Goal: Find specific page/section

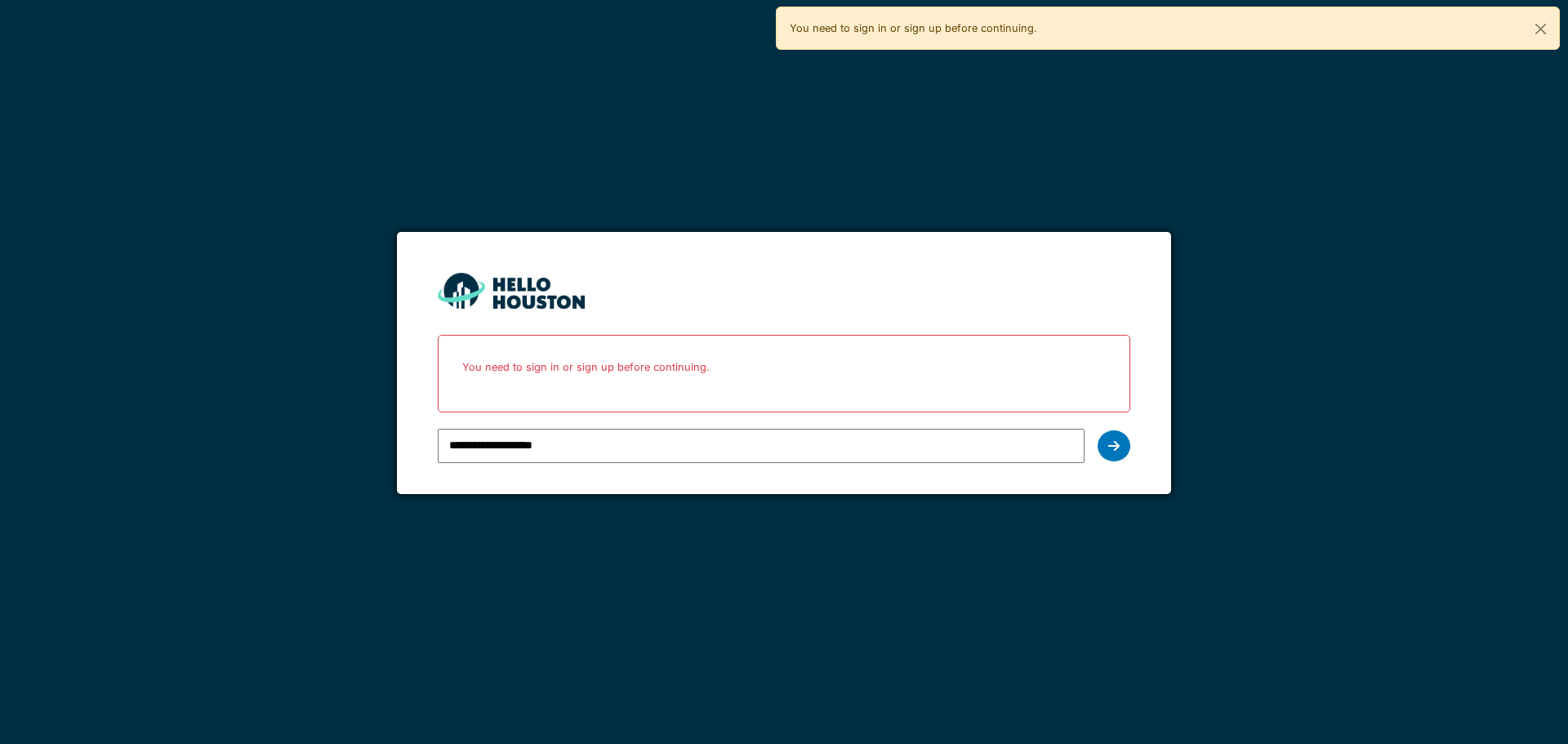
click at [587, 463] on div "**********" at bounding box center [761, 446] width 646 height 47
click at [1108, 451] on icon at bounding box center [1113, 446] width 12 height 13
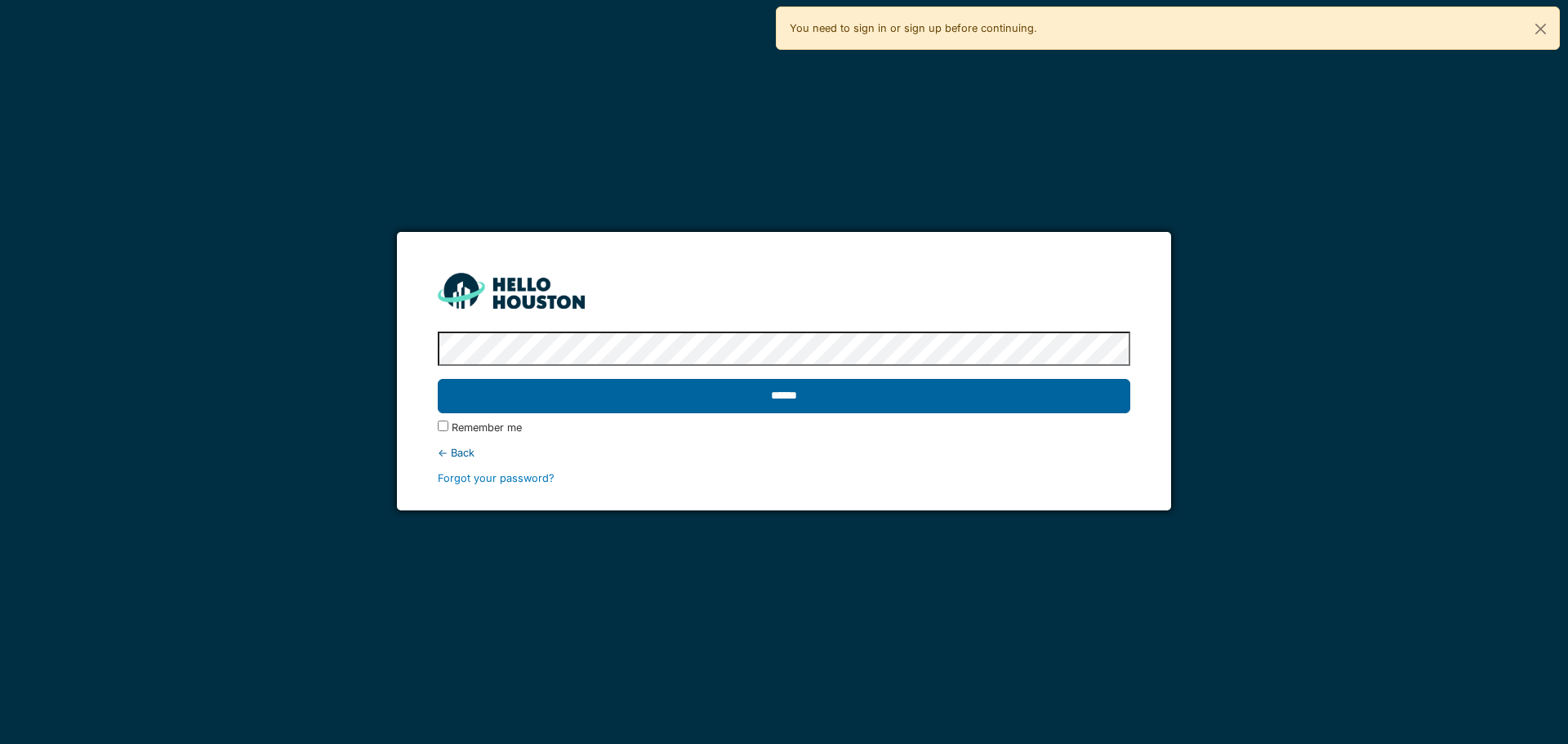
click at [802, 394] on input "******" at bounding box center [783, 396] width 692 height 34
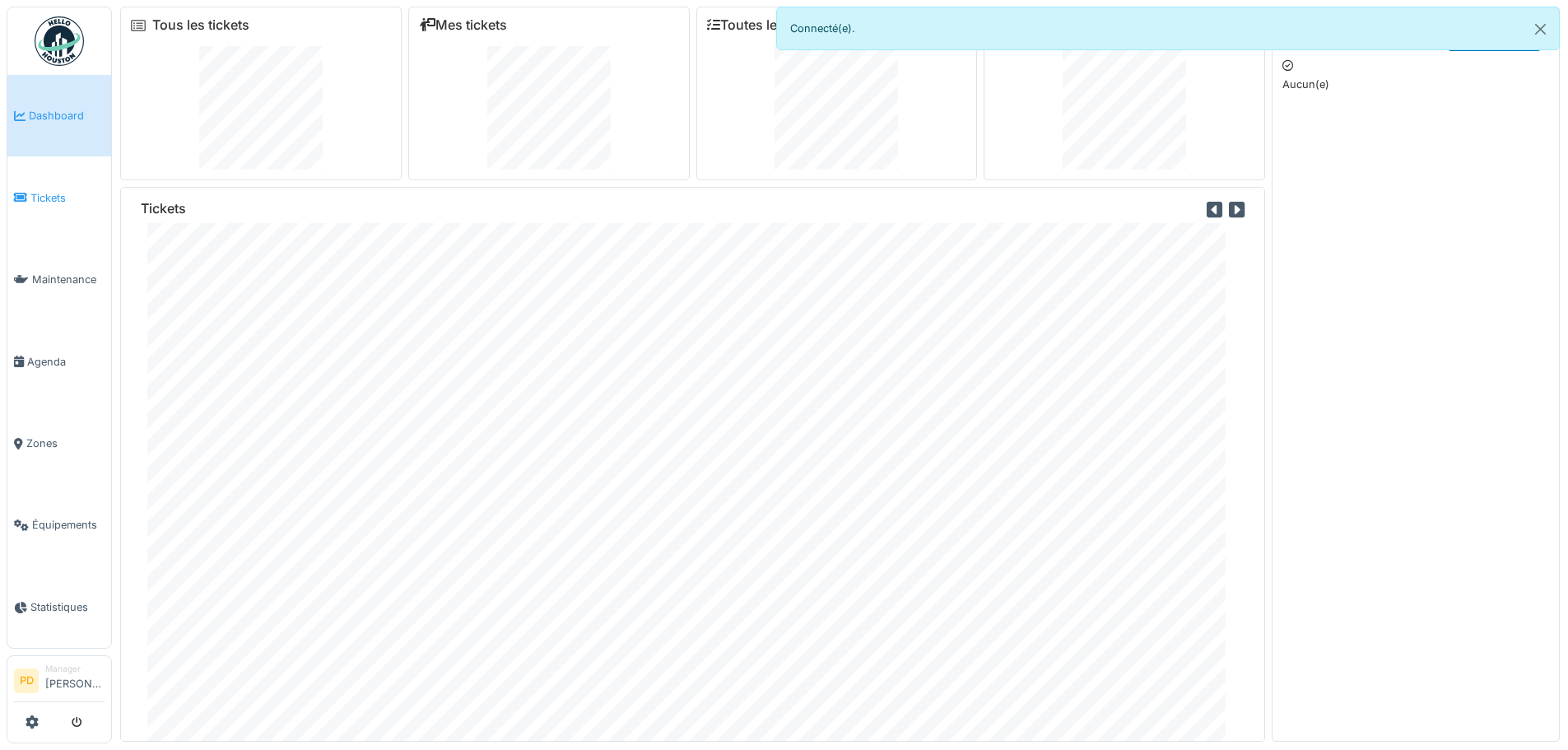
click at [44, 190] on span "Tickets" at bounding box center [68, 198] width 74 height 15
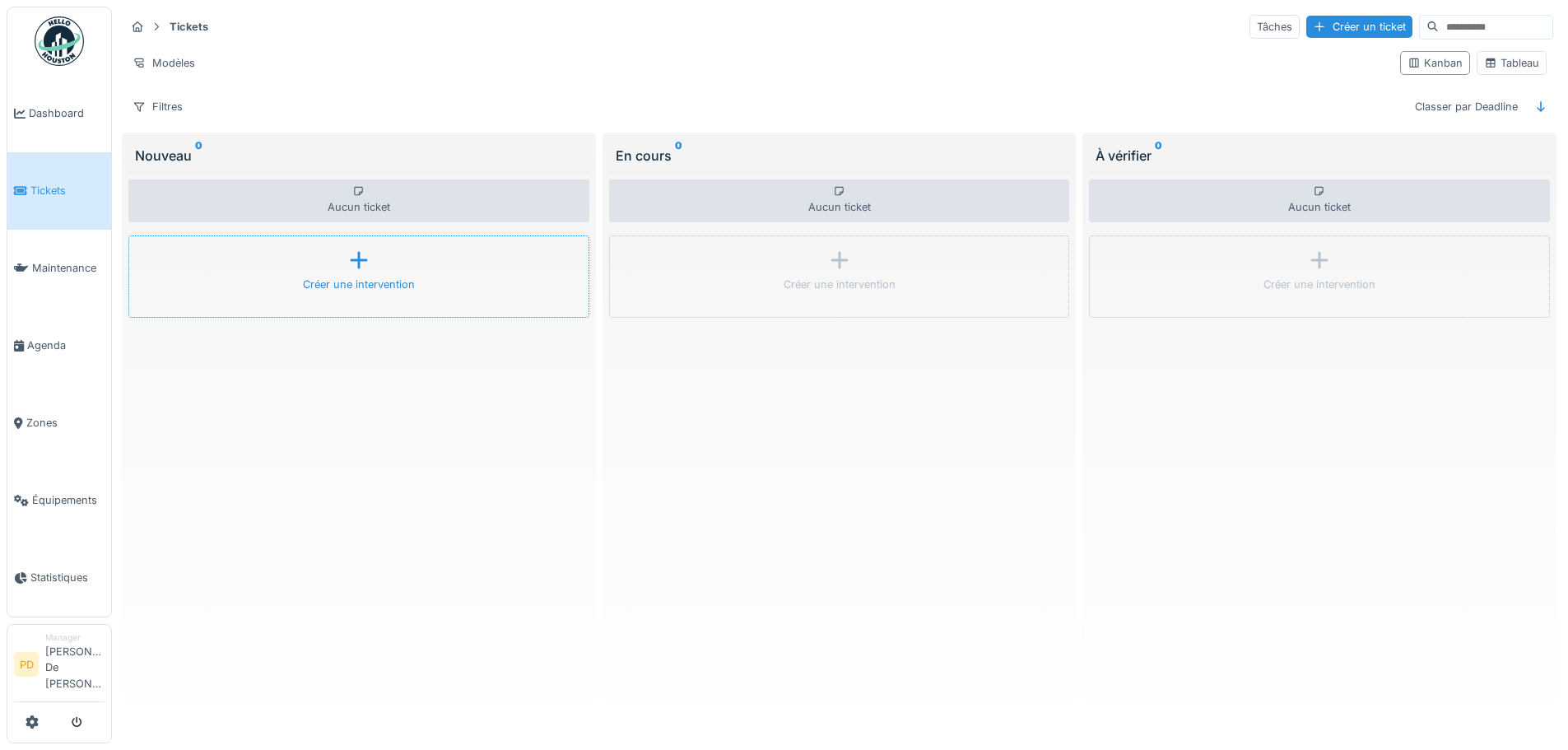
click at [346, 264] on icon at bounding box center [358, 260] width 24 height 20
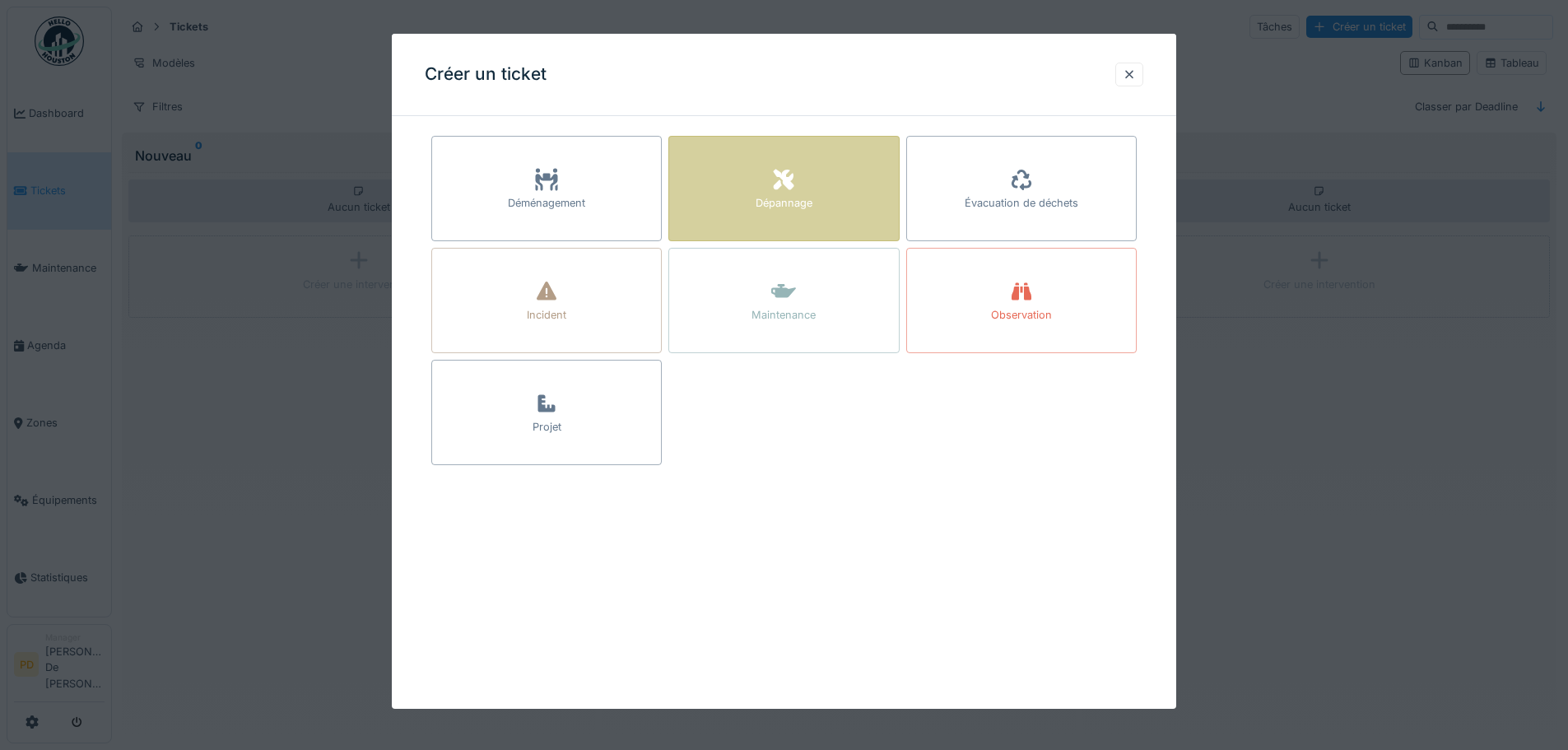
click at [786, 181] on icon at bounding box center [784, 180] width 21 height 21
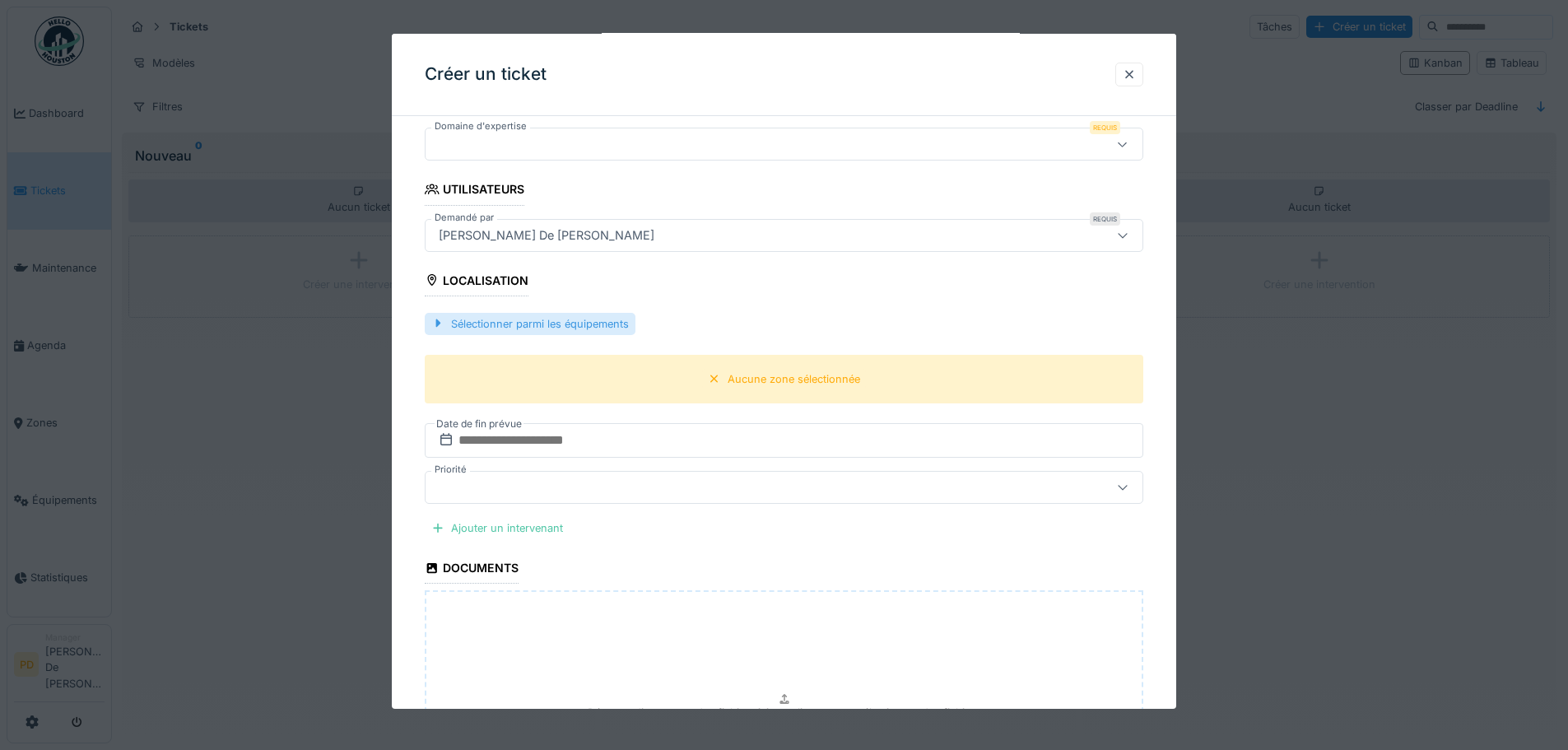
scroll to position [247, 0]
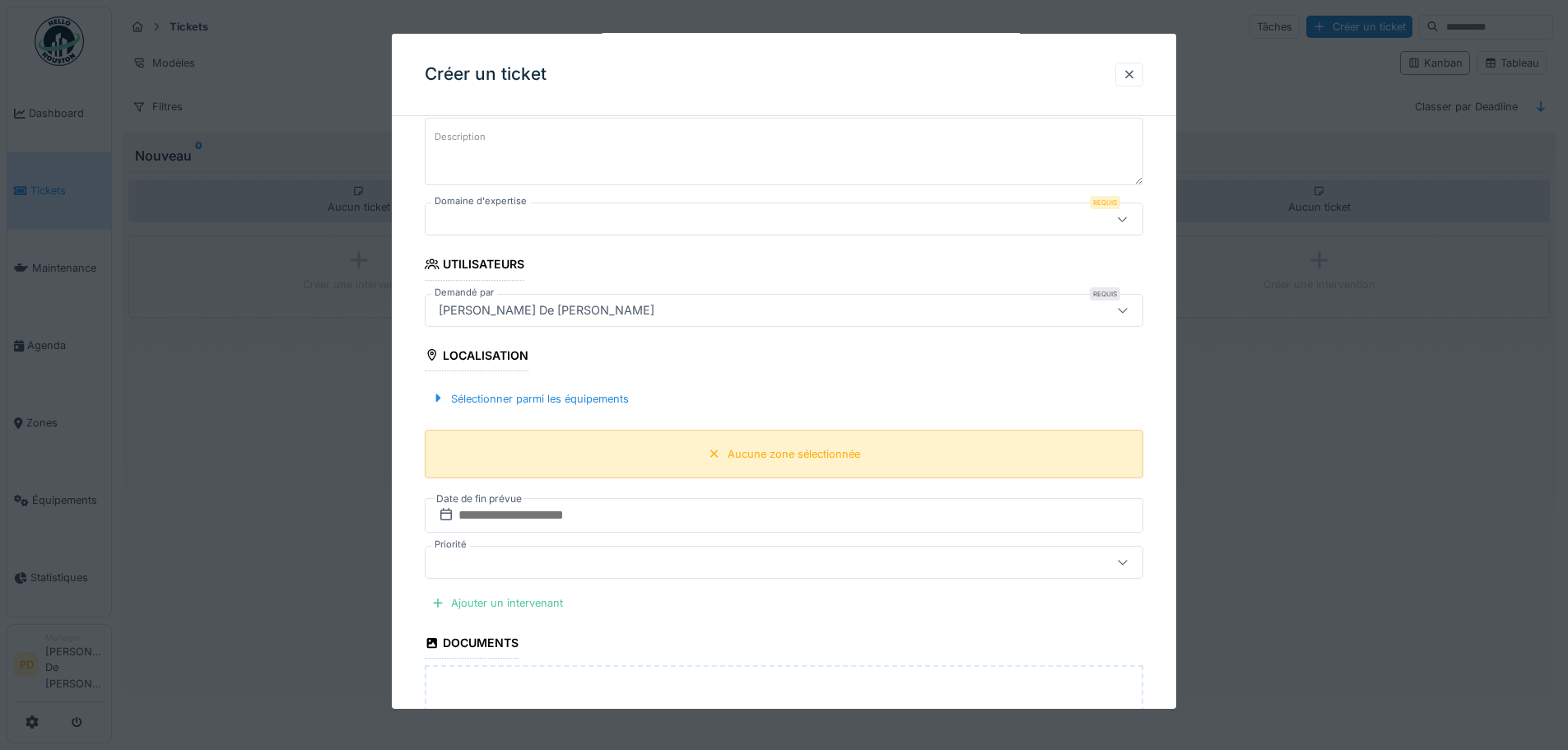
click at [758, 455] on div "Aucune zone sélectionnée" at bounding box center [793, 453] width 133 height 15
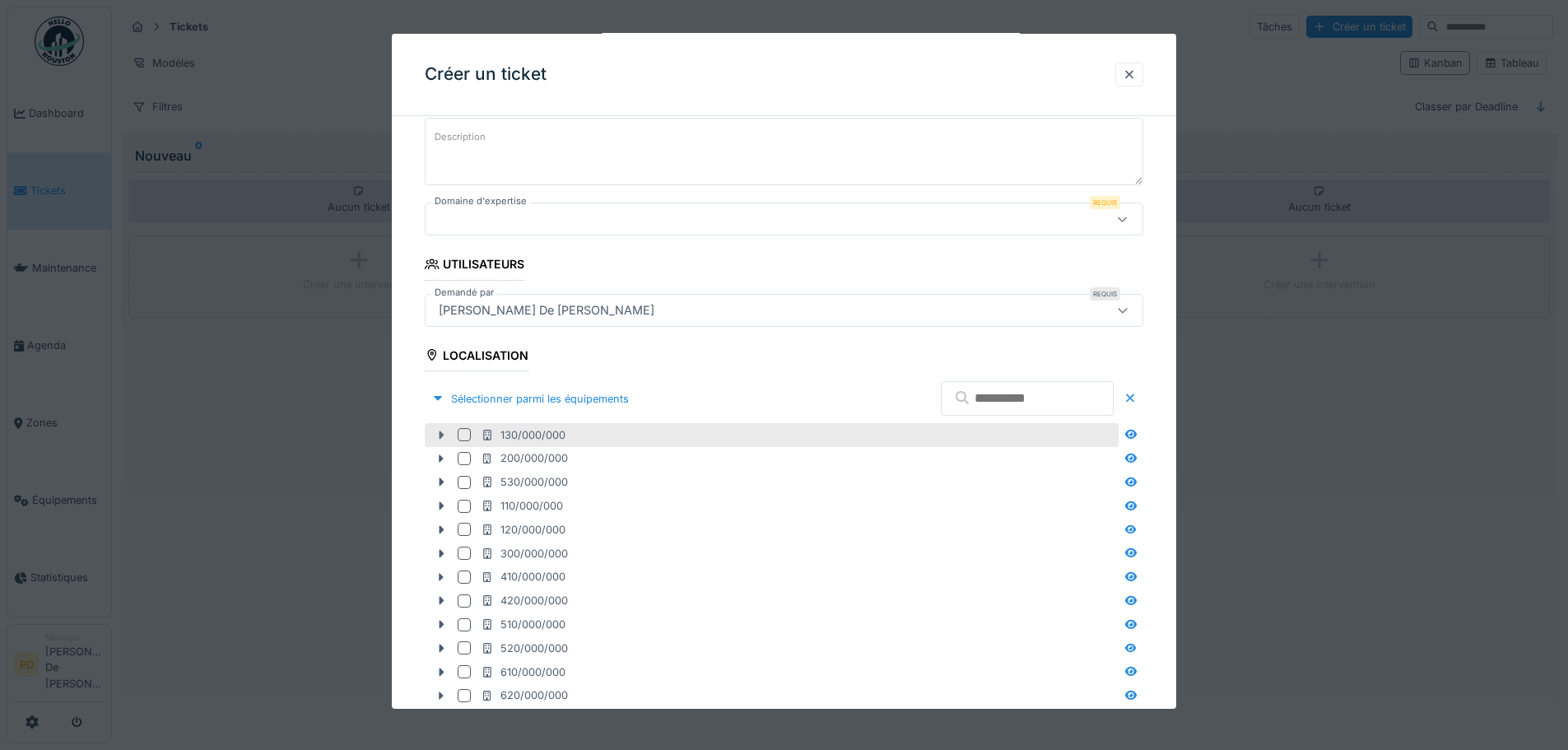
click at [441, 438] on icon at bounding box center [441, 435] width 14 height 11
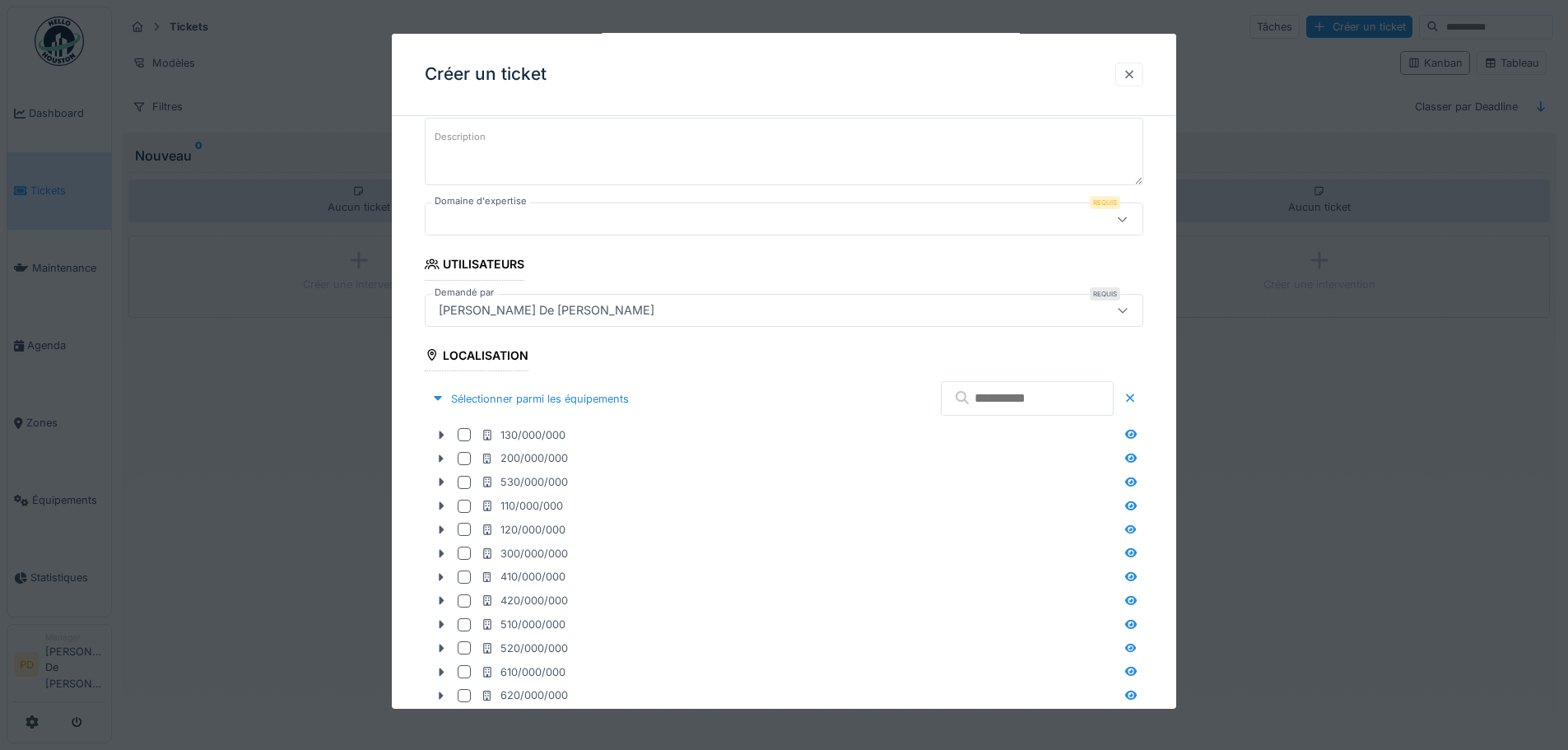
click at [1136, 74] on div at bounding box center [1129, 74] width 14 height 15
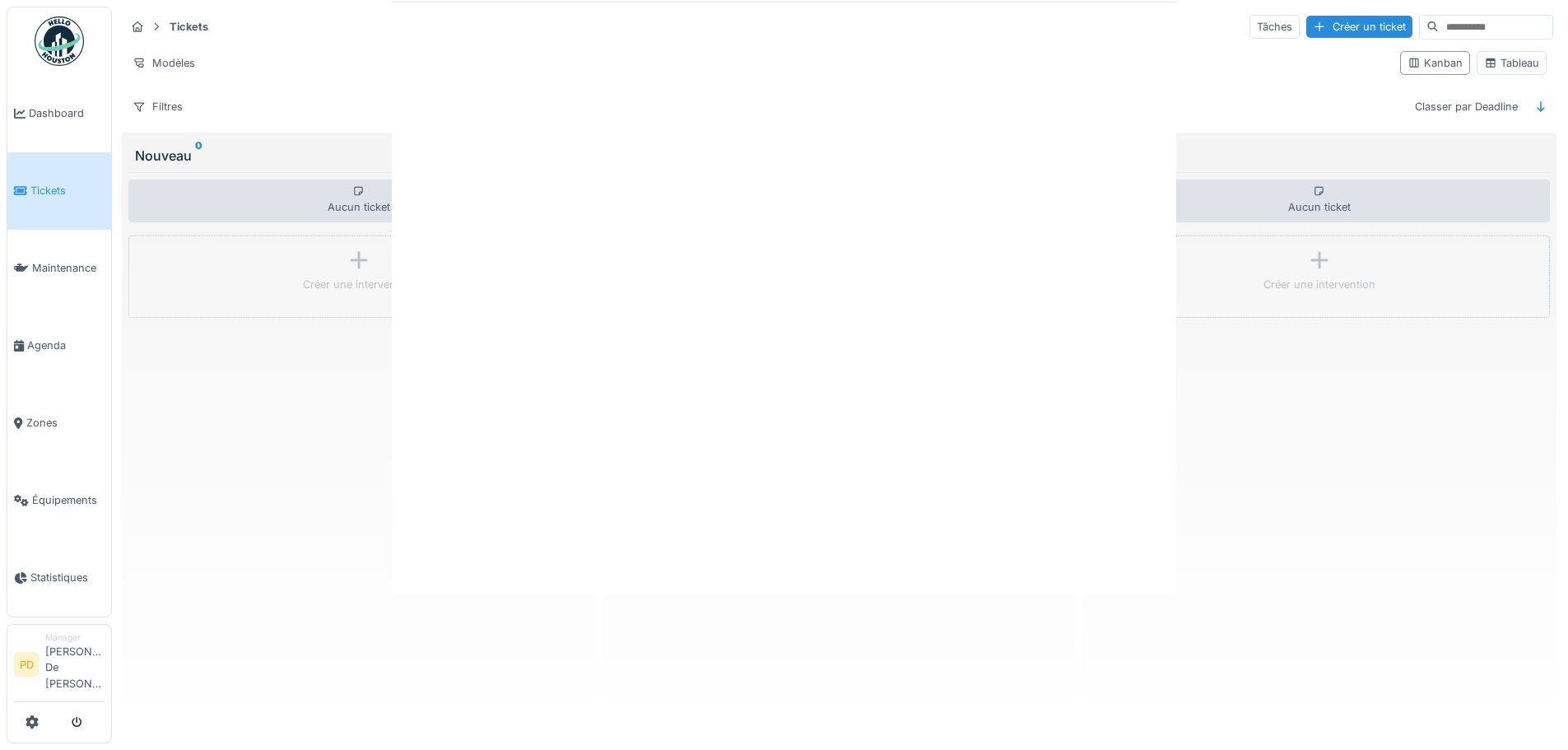
scroll to position [0, 0]
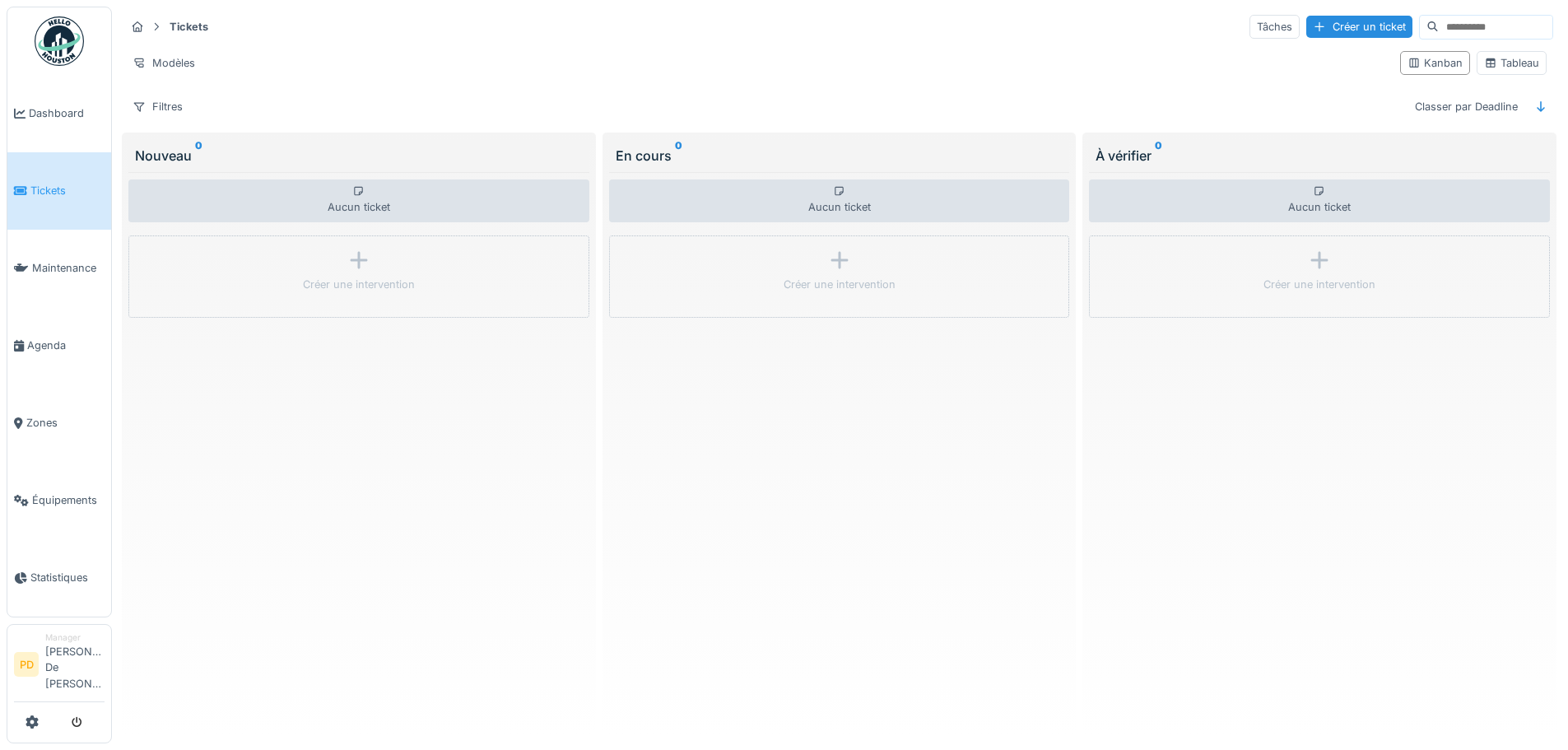
click at [792, 427] on div "Aucun ticket Créer une intervention" at bounding box center [839, 450] width 461 height 557
click at [748, 428] on div "Aucun ticket Créer une intervention" at bounding box center [839, 450] width 461 height 557
